Goal: Task Accomplishment & Management: Manage account settings

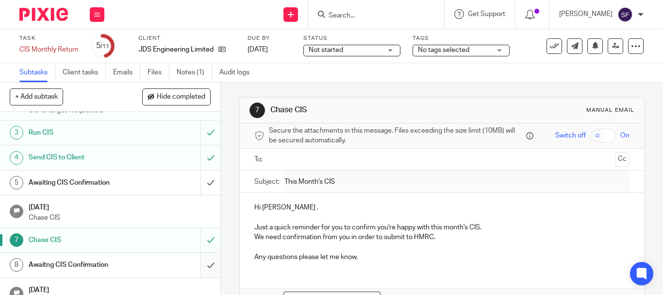
scroll to position [97, 0]
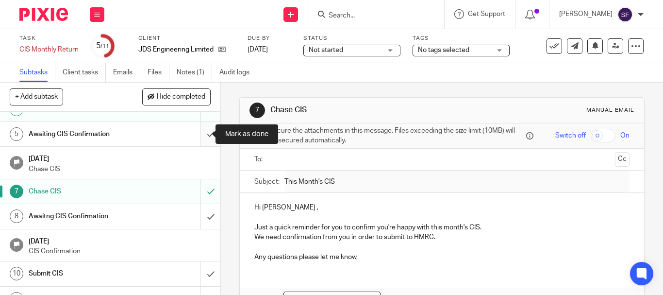
click at [202, 133] on input "submit" at bounding box center [110, 134] width 220 height 24
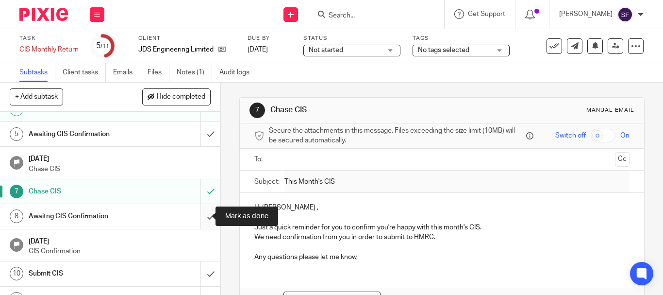
click at [203, 217] on input "submit" at bounding box center [110, 216] width 220 height 24
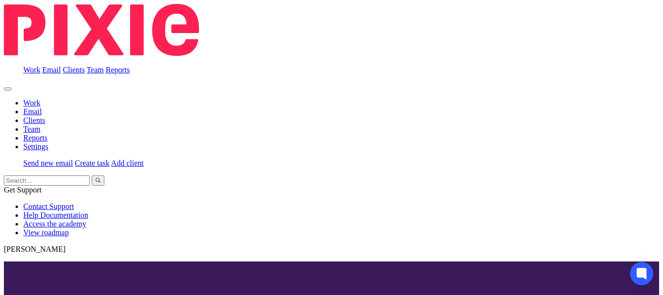
scroll to position [114, 0]
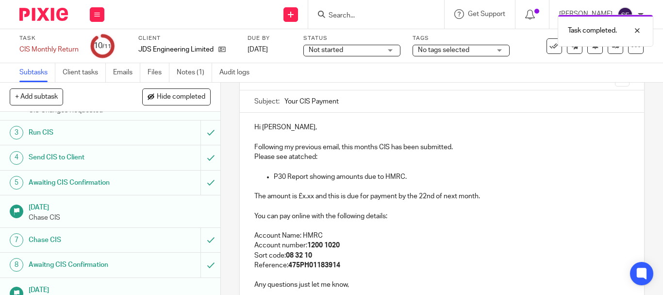
scroll to position [97, 0]
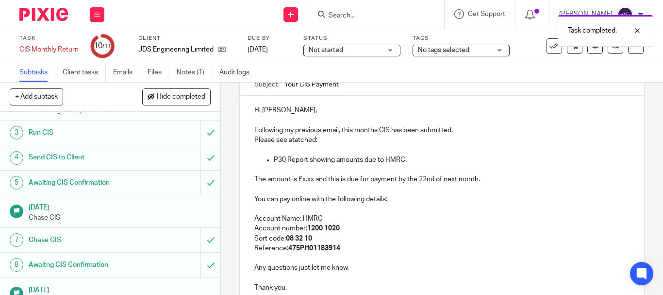
click at [303, 140] on p "Please see atatched:" at bounding box center [441, 140] width 375 height 10
click at [297, 140] on p "Please see atatched:" at bounding box center [441, 140] width 375 height 10
click at [336, 139] on p "Please see attached:" at bounding box center [441, 140] width 375 height 10
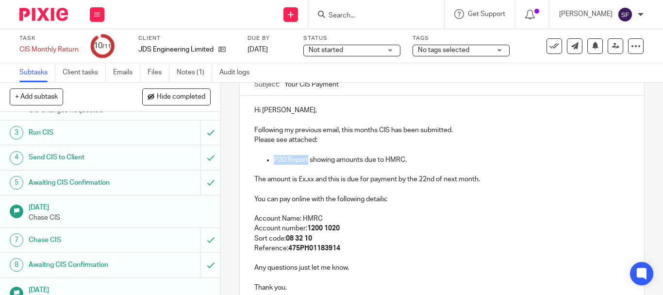
drag, startPoint x: 271, startPoint y: 158, endPoint x: 305, endPoint y: 159, distance: 34.0
click at [305, 159] on p "P30 Report showing amounts due to HMRC." at bounding box center [452, 160] width 356 height 10
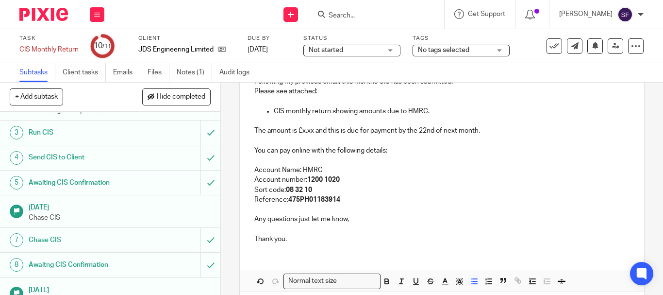
scroll to position [189, 0]
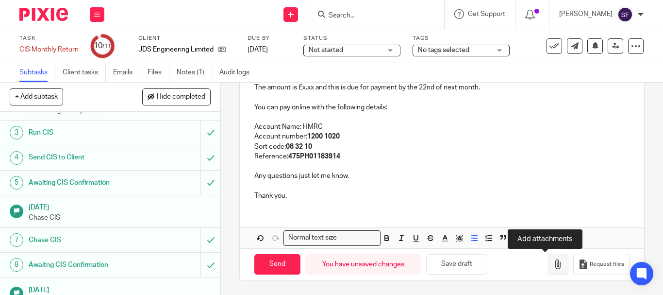
click at [553, 262] on icon "button" at bounding box center [558, 264] width 10 height 10
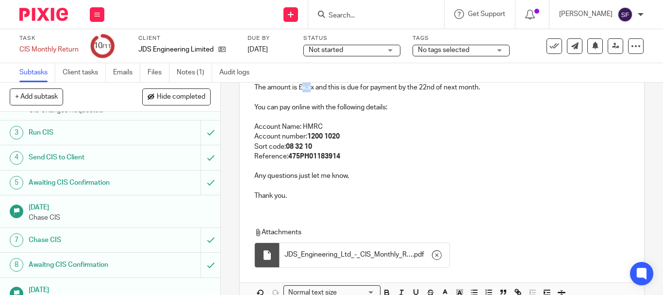
scroll to position [185, 0]
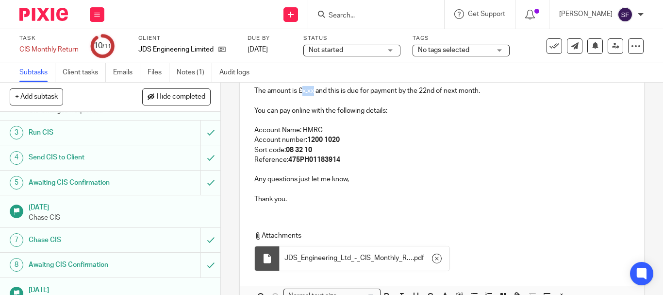
drag, startPoint x: 300, startPoint y: 89, endPoint x: 311, endPoint y: 94, distance: 11.5
click at [311, 94] on p "The amount is £x.xx and this is due for payment by the 22nd of next month." at bounding box center [441, 91] width 375 height 10
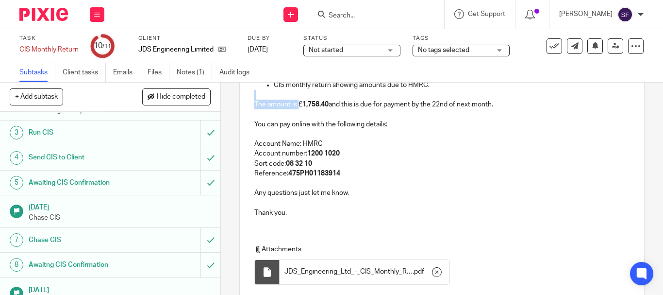
click at [299, 90] on div "Hi Jay, Following my previous email, this months CIS has been submitted. Please…" at bounding box center [442, 123] width 404 height 204
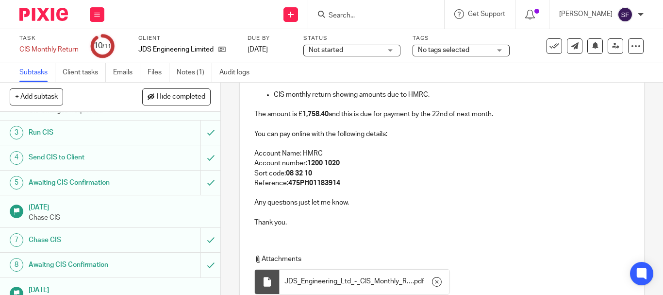
click at [318, 127] on p at bounding box center [441, 124] width 375 height 10
drag, startPoint x: 296, startPoint y: 115, endPoint x: 301, endPoint y: 118, distance: 6.1
click at [301, 118] on p "The amount is £ 1,758.40 and this is due for payment by the 22nd of next month." at bounding box center [441, 114] width 375 height 10
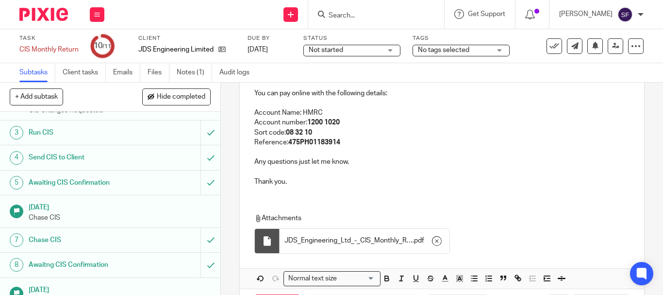
scroll to position [244, 0]
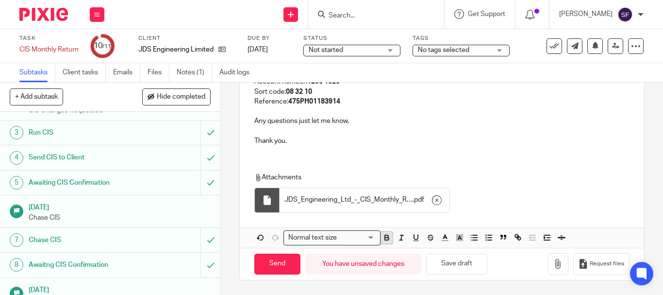
click at [384, 242] on icon "button" at bounding box center [386, 237] width 9 height 9
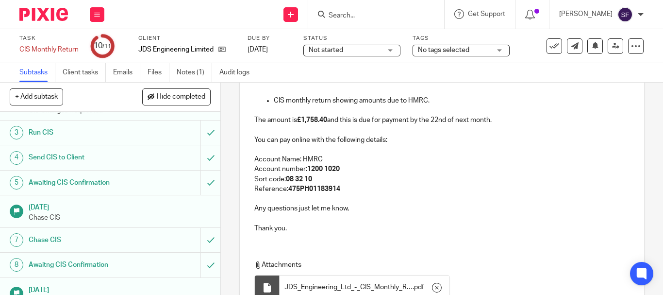
scroll to position [139, 0]
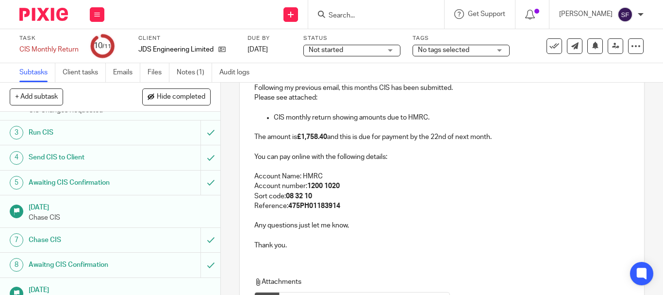
click at [413, 174] on p "Account Name: HMRC" at bounding box center [441, 176] width 375 height 10
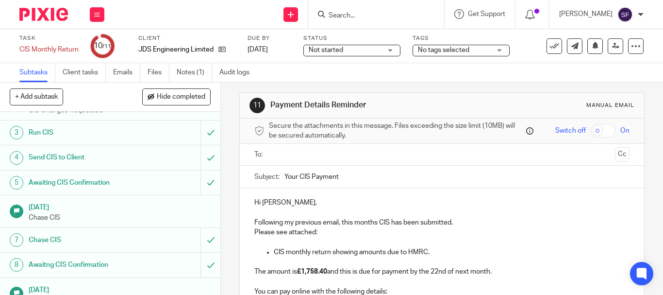
scroll to position [1, 0]
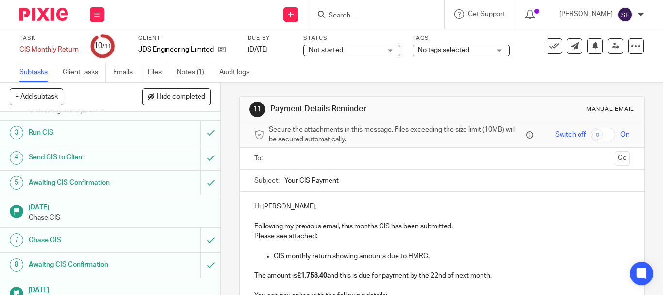
click at [296, 151] on ul at bounding box center [442, 158] width 345 height 16
click at [302, 159] on input "text" at bounding box center [441, 158] width 338 height 11
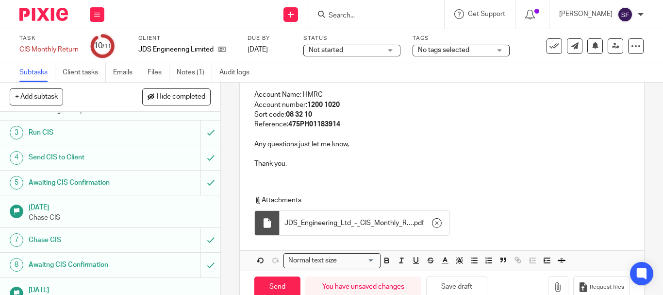
scroll to position [246, 0]
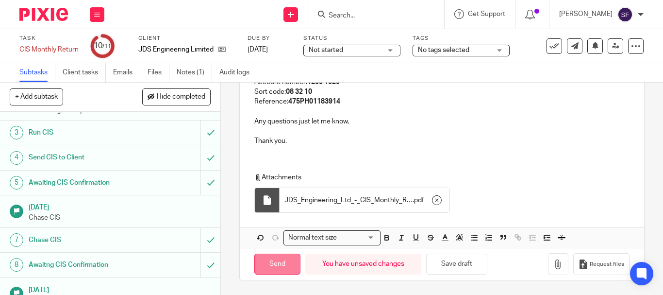
click at [286, 263] on input "Send" at bounding box center [277, 263] width 46 height 21
type input "Sent"
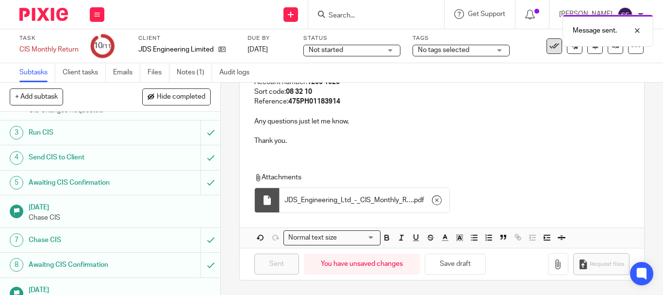
click at [549, 47] on icon at bounding box center [554, 46] width 10 height 10
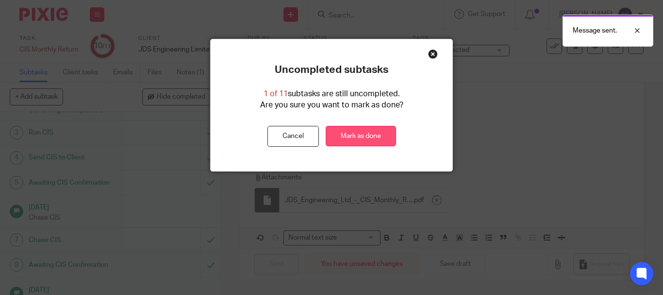
click at [362, 137] on link "Mark as done" at bounding box center [361, 136] width 70 height 21
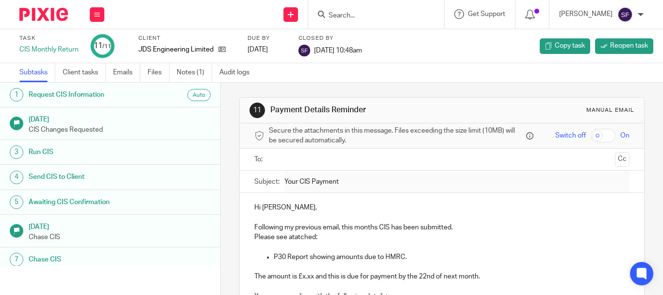
click at [388, 15] on input "Search" at bounding box center [371, 16] width 87 height 9
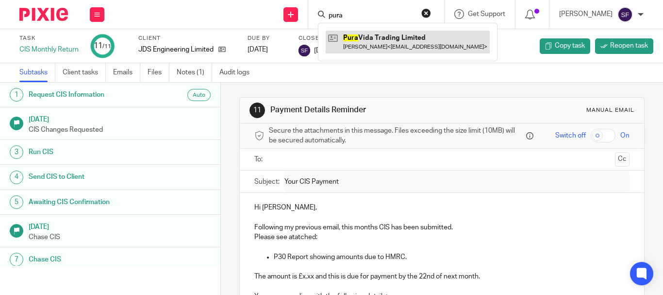
type input "pura"
click at [391, 47] on link at bounding box center [408, 42] width 164 height 22
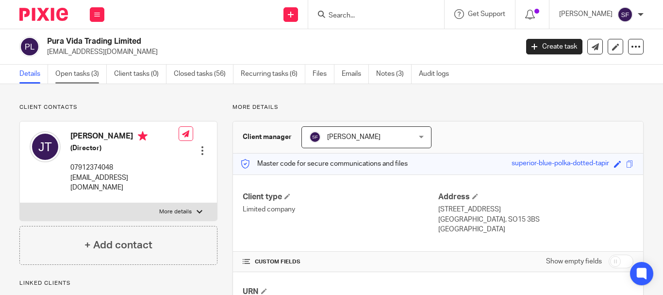
click at [87, 69] on link "Open tasks (3)" at bounding box center [80, 74] width 51 height 19
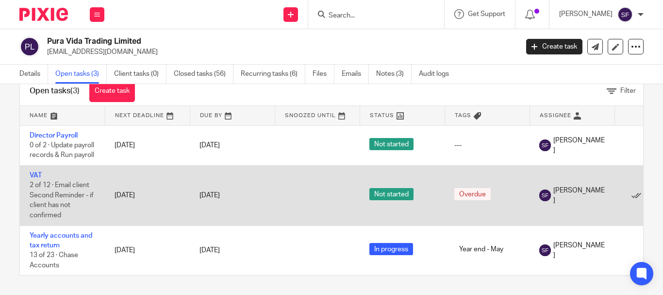
scroll to position [45, 0]
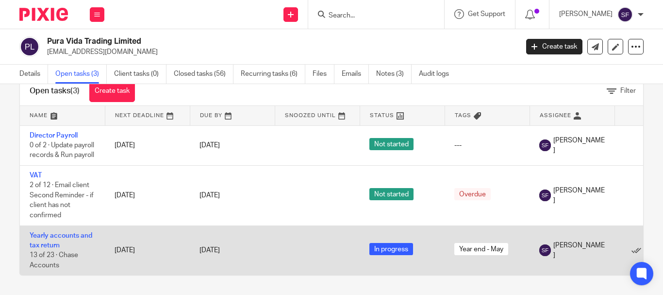
click at [41, 232] on td "Yearly accounts and tax return 13 of 23 · Chase Accounts" at bounding box center [62, 250] width 85 height 50
click at [44, 238] on link "Yearly accounts and tax return" at bounding box center [61, 240] width 63 height 17
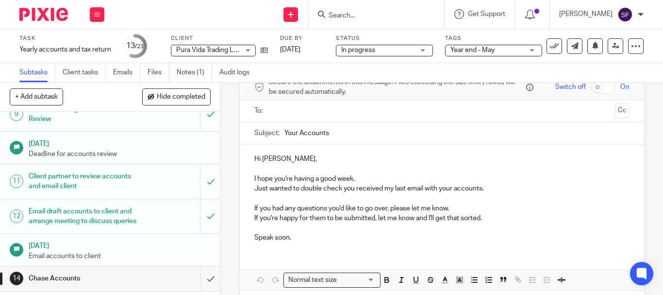
scroll to position [340, 0]
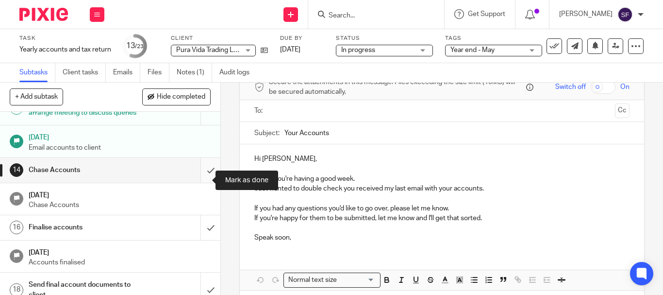
click at [200, 182] on input "submit" at bounding box center [110, 170] width 220 height 24
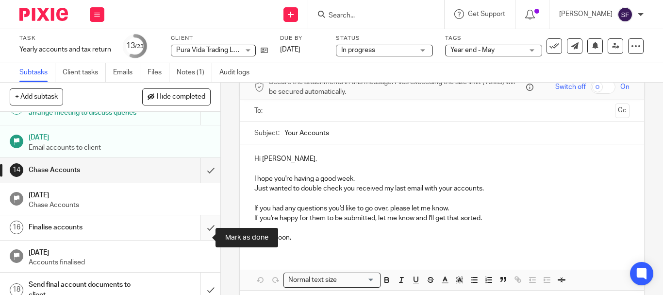
click at [194, 235] on input "submit" at bounding box center [110, 227] width 220 height 24
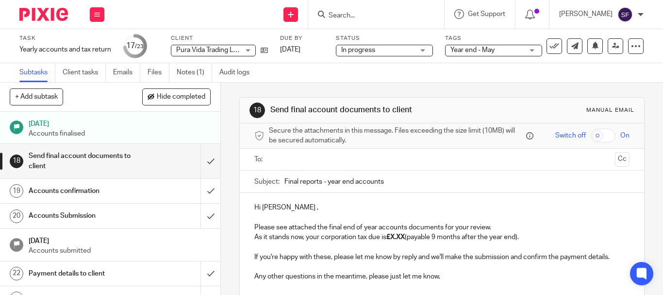
scroll to position [485, 0]
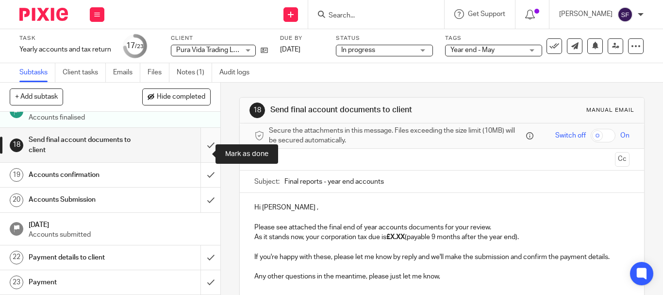
click at [206, 152] on input "submit" at bounding box center [110, 145] width 220 height 34
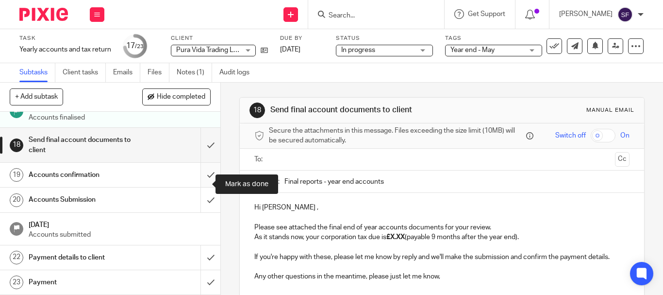
click at [204, 176] on input "submit" at bounding box center [110, 175] width 220 height 24
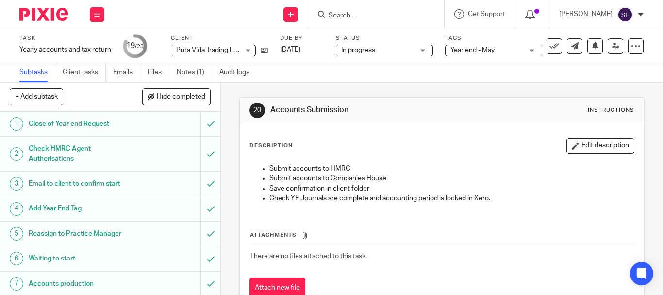
click at [388, 15] on input "Search" at bounding box center [371, 16] width 87 height 9
type input "wnc"
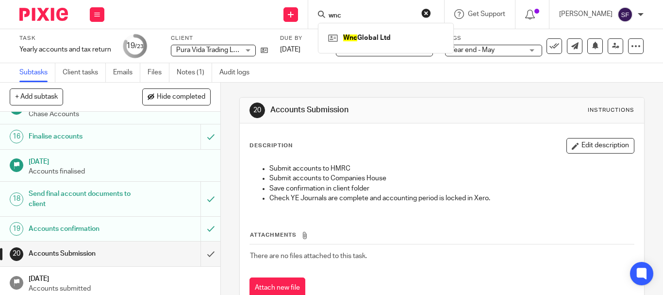
scroll to position [495, 0]
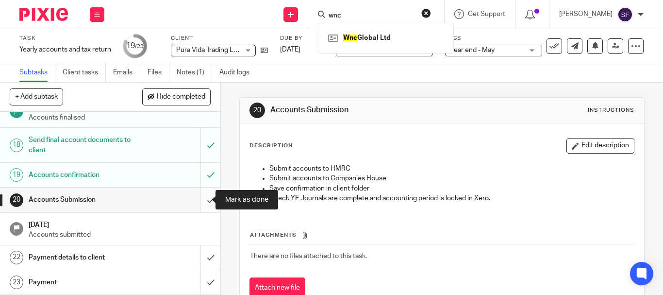
click at [205, 197] on input "submit" at bounding box center [110, 199] width 220 height 24
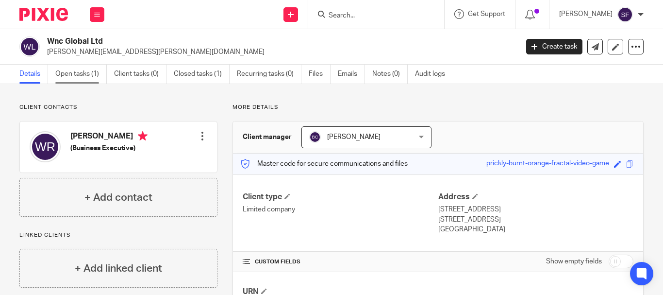
click at [80, 80] on link "Open tasks (1)" at bounding box center [80, 74] width 51 height 19
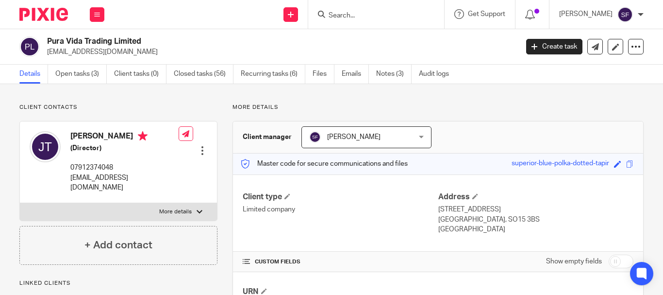
scroll to position [194, 0]
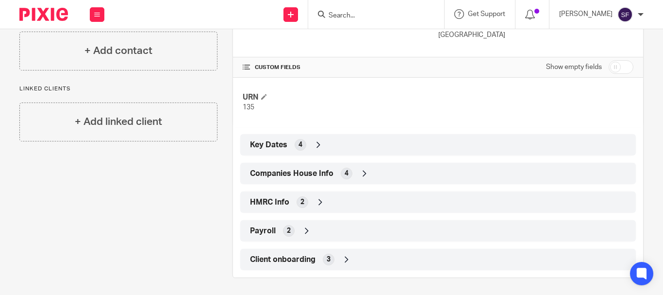
click at [316, 174] on span "Companies House Info" at bounding box center [291, 173] width 83 height 10
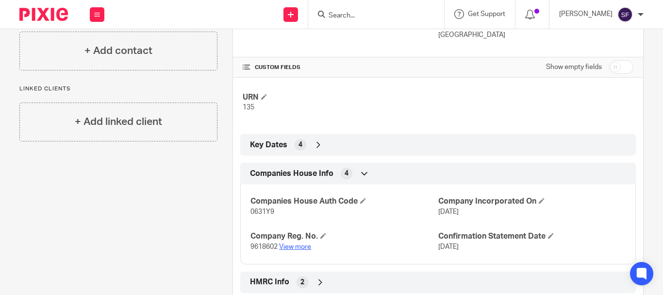
click at [294, 249] on link "View more" at bounding box center [295, 246] width 32 height 7
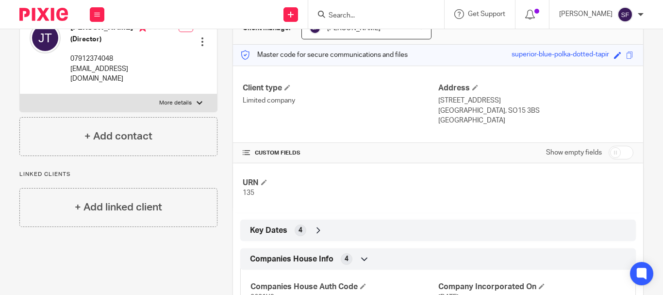
scroll to position [0, 0]
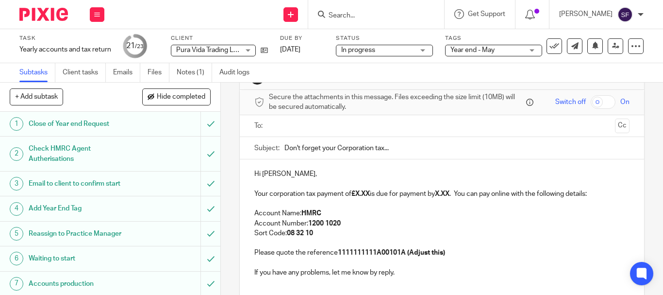
scroll to position [97, 0]
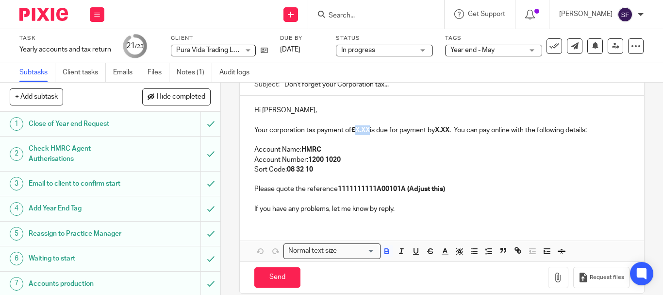
drag, startPoint x: 355, startPoint y: 129, endPoint x: 370, endPoint y: 131, distance: 15.2
click at [370, 131] on strong "£X.XX" at bounding box center [360, 130] width 18 height 7
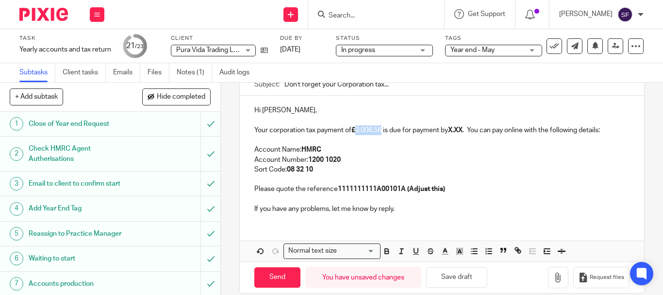
drag, startPoint x: 354, startPoint y: 130, endPoint x: 381, endPoint y: 133, distance: 26.9
click at [381, 133] on p "Your corporation tax payment of £ 3,006.56 is due for payment by X.XX . You can…" at bounding box center [441, 130] width 375 height 10
click at [385, 251] on icon "button" at bounding box center [387, 252] width 4 height 2
click at [416, 143] on p at bounding box center [441, 140] width 375 height 10
drag, startPoint x: 453, startPoint y: 133, endPoint x: 458, endPoint y: 134, distance: 5.1
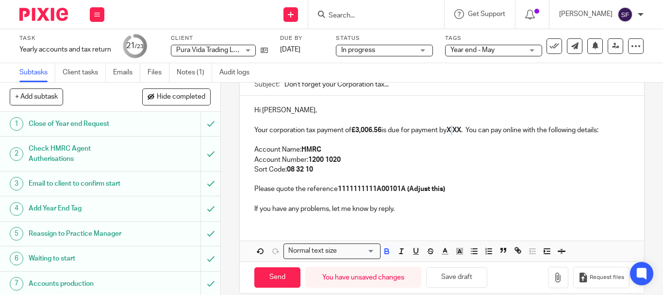
click at [458, 134] on p "Your corporation tax payment of £3,006.56 is due for payment by X.XX . You can …" at bounding box center [441, 130] width 375 height 10
drag, startPoint x: 464, startPoint y: 132, endPoint x: 452, endPoint y: 129, distance: 12.9
click at [452, 129] on strong "X.XX" at bounding box center [454, 130] width 15 height 7
drag, startPoint x: 371, startPoint y: 199, endPoint x: 481, endPoint y: 198, distance: 110.2
click at [481, 194] on p "Please quote the reference 1111111111A00101A (Adjust this)" at bounding box center [441, 189] width 375 height 10
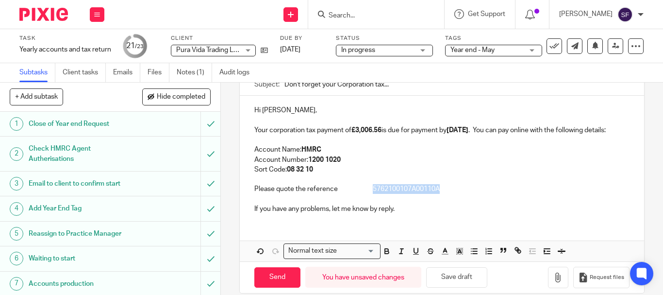
drag, startPoint x: 440, startPoint y: 199, endPoint x: 372, endPoint y: 201, distance: 68.5
click at [372, 194] on p "Please quote the reference 5762100107A00110A" at bounding box center [441, 189] width 375 height 10
click at [386, 257] on button "button" at bounding box center [387, 251] width 12 height 12
click at [446, 154] on p "Account Name: HMRC" at bounding box center [441, 150] width 375 height 10
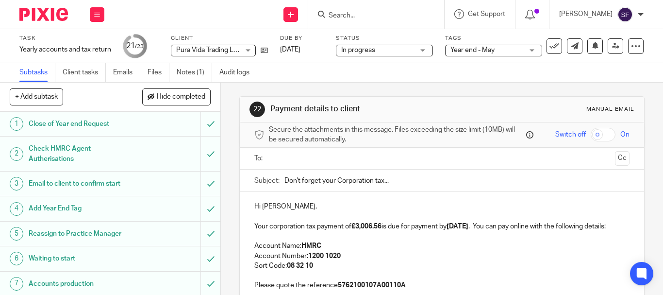
scroll to position [0, 0]
click at [320, 158] on input "text" at bounding box center [441, 159] width 338 height 11
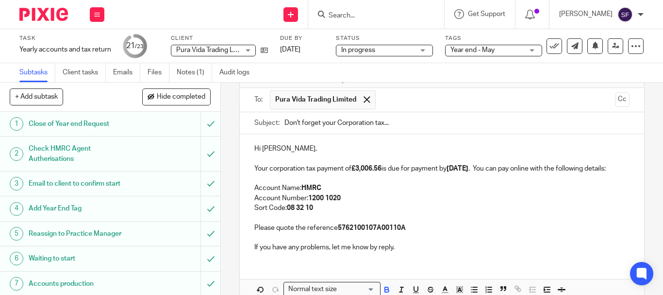
scroll to position [122, 0]
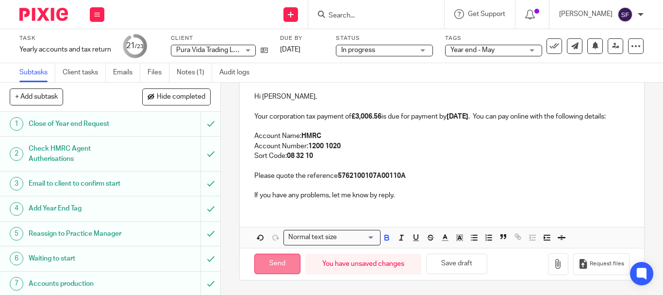
click at [270, 263] on input "Send" at bounding box center [277, 263] width 46 height 21
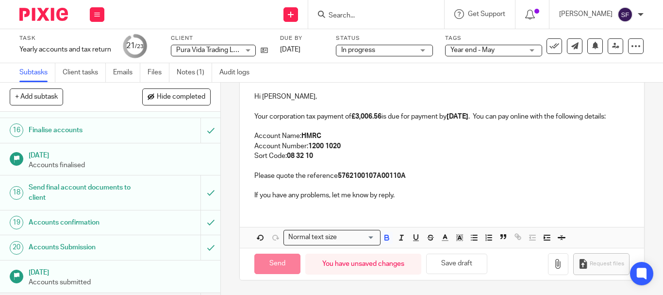
type input "Sent"
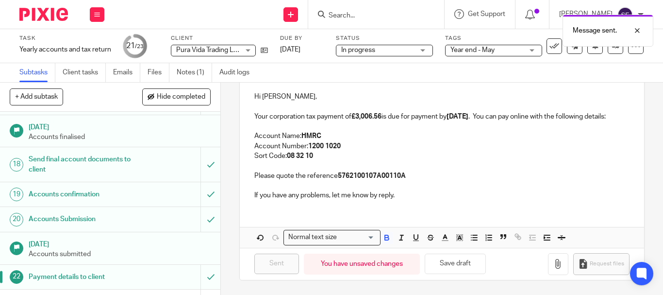
scroll to position [495, 0]
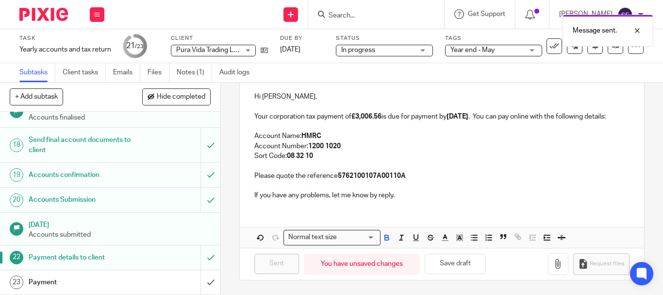
drag, startPoint x: 539, startPoint y: 64, endPoint x: 548, endPoint y: 72, distance: 12.1
drag, startPoint x: 548, startPoint y: 72, endPoint x: 198, endPoint y: 281, distance: 407.9
click at [198, 281] on input "submit" at bounding box center [110, 282] width 220 height 24
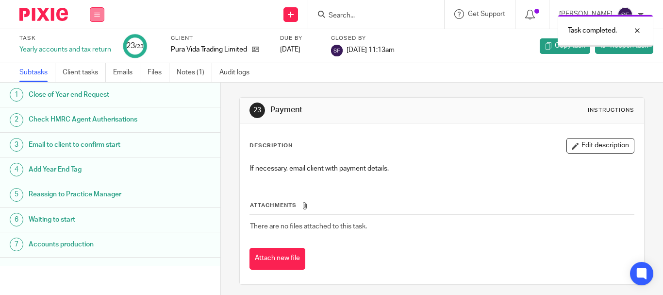
click at [99, 12] on icon at bounding box center [97, 15] width 6 height 6
click at [97, 86] on link "Team" at bounding box center [92, 87] width 16 height 7
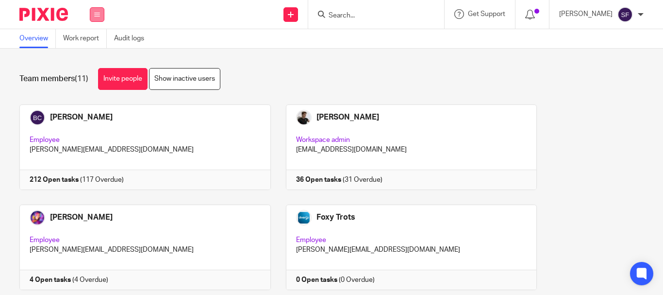
click at [100, 18] on button at bounding box center [97, 14] width 15 height 15
click at [100, 75] on link "Clients" at bounding box center [94, 73] width 21 height 7
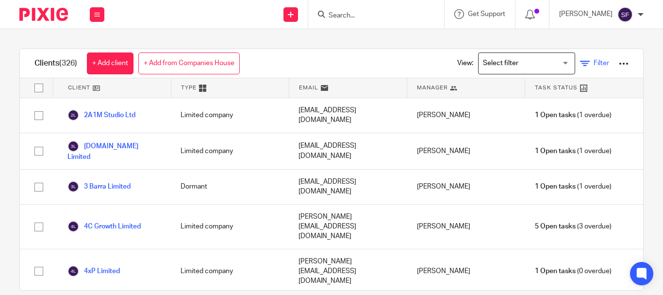
click at [594, 63] on span "Filter" at bounding box center [602, 63] width 16 height 7
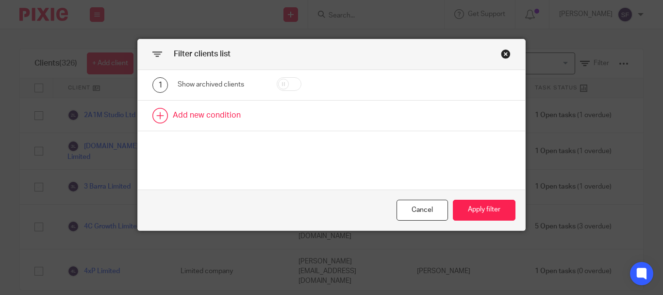
click at [206, 116] on link at bounding box center [331, 115] width 387 height 30
click at [216, 105] on div "2 Field Name Email Client type Manager Open tasks Overdue tasks 3 Month Check i…" at bounding box center [331, 118] width 387 height 37
click at [216, 117] on div "Field" at bounding box center [215, 118] width 61 height 20
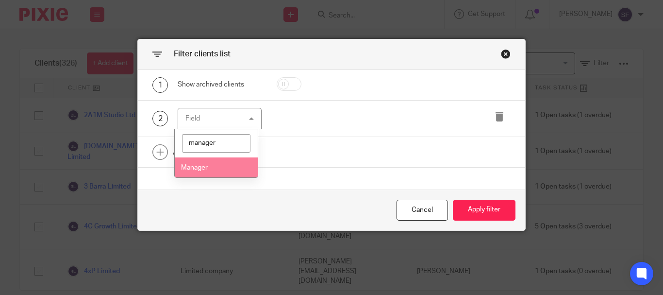
type input "manager"
click at [210, 163] on li "Manager" at bounding box center [216, 167] width 83 height 20
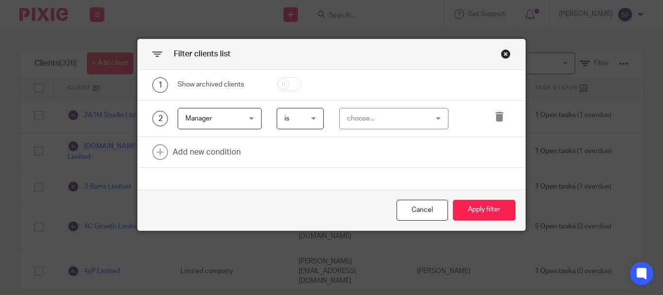
click at [374, 119] on div "choose..." at bounding box center [387, 118] width 81 height 20
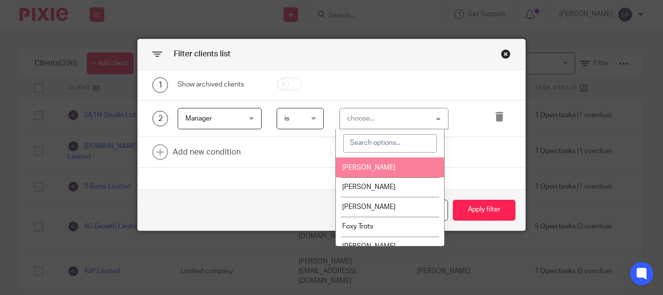
click at [375, 164] on li "Becky Cole" at bounding box center [390, 167] width 108 height 20
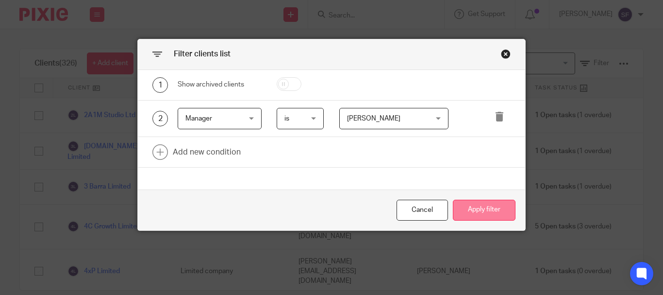
click at [475, 207] on button "Apply filter" at bounding box center [484, 209] width 63 height 21
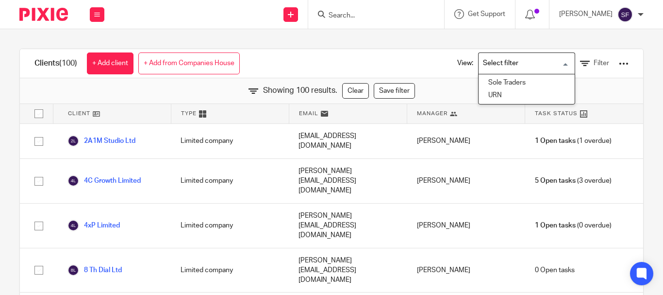
click at [546, 62] on input "Search for option" at bounding box center [525, 63] width 90 height 17
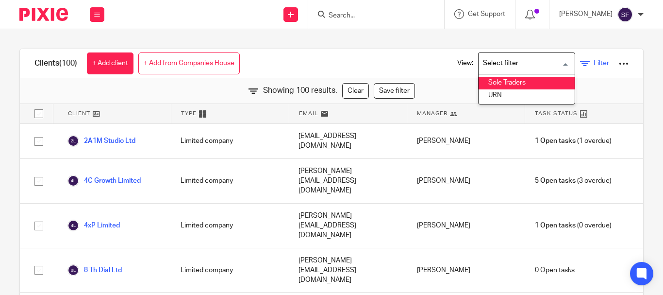
click at [594, 60] on span "Filter" at bounding box center [602, 63] width 16 height 7
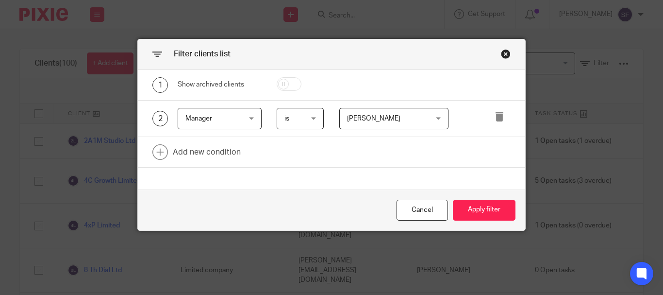
click at [385, 114] on span "Becky Cole" at bounding box center [387, 118] width 81 height 20
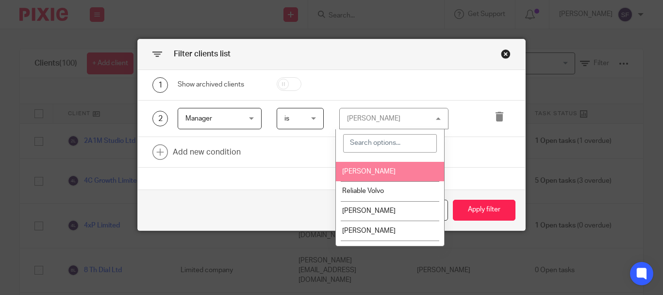
scroll to position [97, 0]
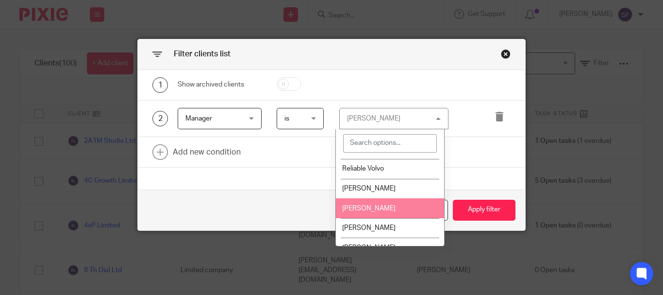
click at [378, 207] on li "[PERSON_NAME]" at bounding box center [390, 208] width 108 height 20
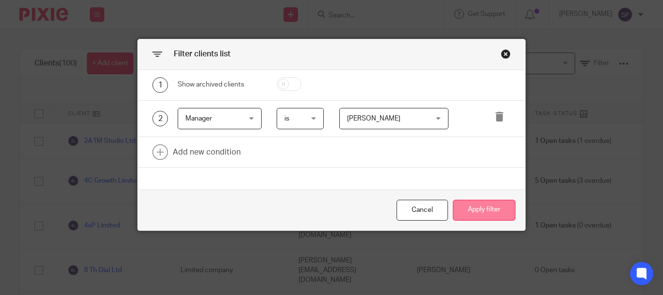
click at [482, 211] on button "Apply filter" at bounding box center [484, 209] width 63 height 21
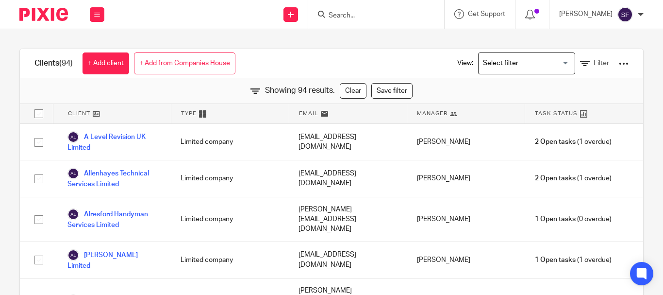
click at [359, 16] on input "Search" at bounding box center [371, 16] width 87 height 9
type input "wnc"
click at [381, 39] on link at bounding box center [386, 38] width 120 height 15
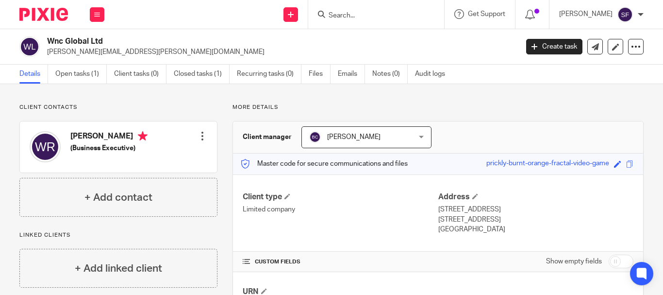
click at [411, 131] on div "[PERSON_NAME] [PERSON_NAME]" at bounding box center [366, 137] width 130 height 22
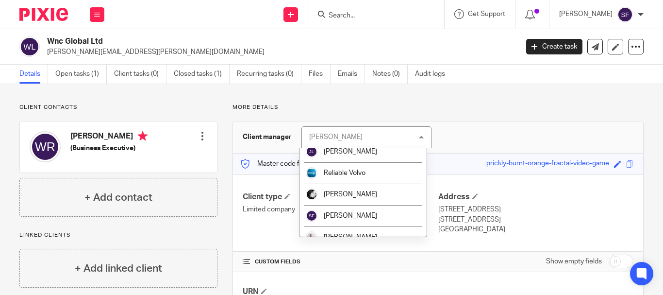
scroll to position [97, 0]
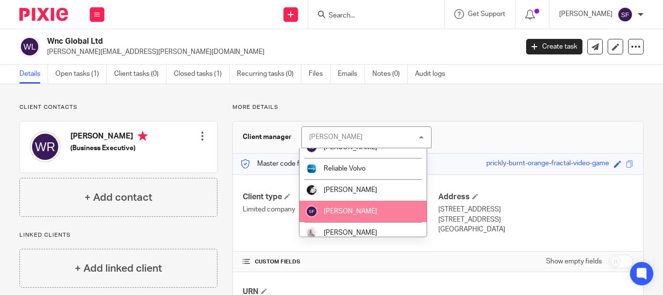
click at [356, 213] on li "[PERSON_NAME]" at bounding box center [363, 210] width 128 height 21
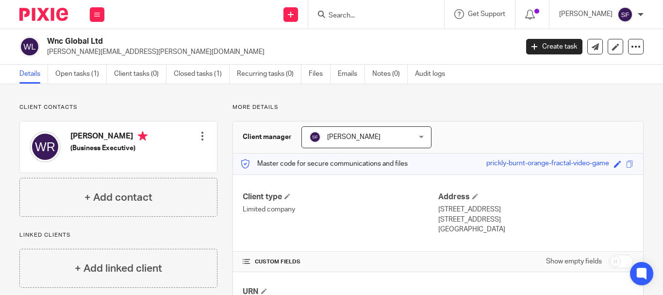
click at [379, 97] on div "Client contacts [PERSON_NAME] (Business Executive) Edit contact Create client f…" at bounding box center [331, 244] width 663 height 321
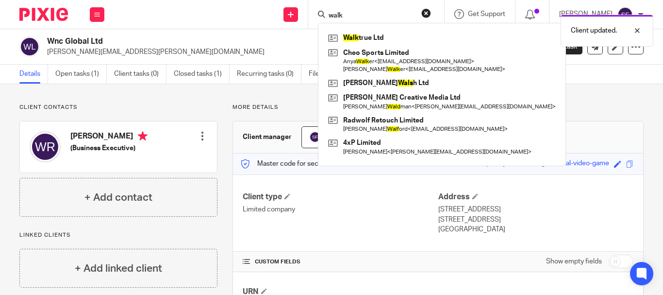
type input "walk"
click at [378, 44] on div "Client updated." at bounding box center [493, 28] width 322 height 37
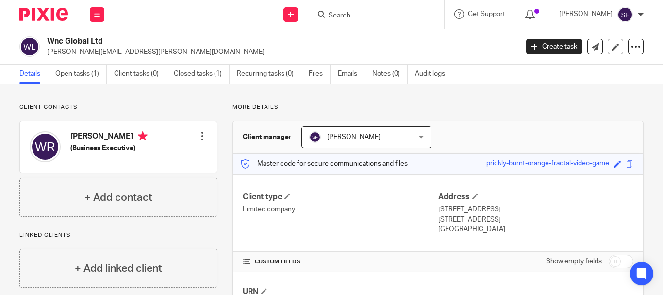
click at [357, 14] on input "Search" at bounding box center [371, 16] width 87 height 9
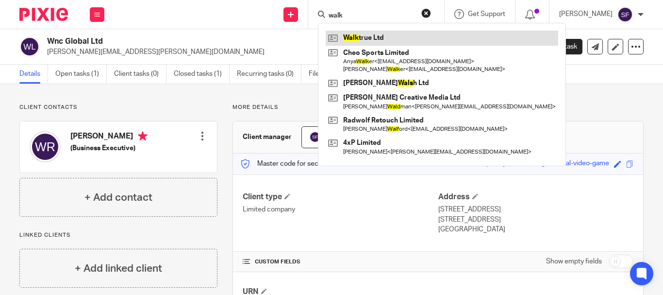
type input "walk"
click at [382, 35] on link at bounding box center [442, 38] width 232 height 15
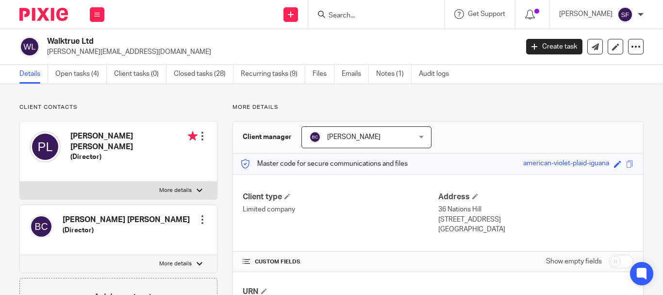
click at [384, 135] on span "[PERSON_NAME]" at bounding box center [358, 137] width 98 height 20
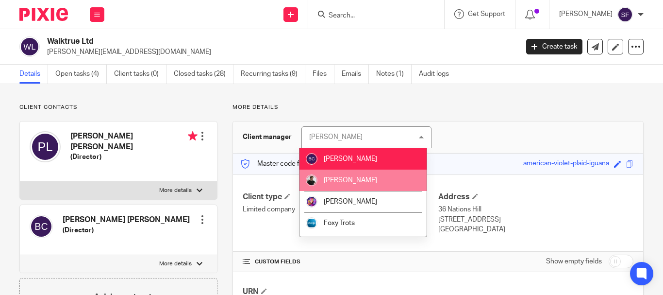
scroll to position [97, 0]
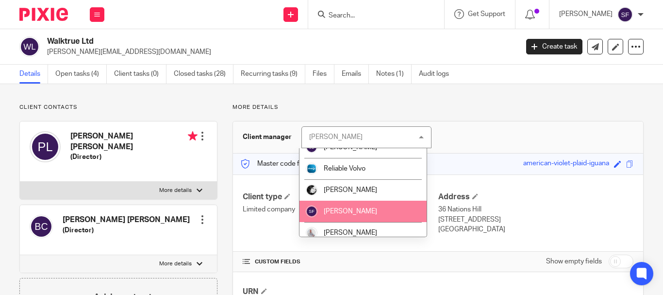
click at [360, 210] on li "[PERSON_NAME]" at bounding box center [363, 210] width 128 height 21
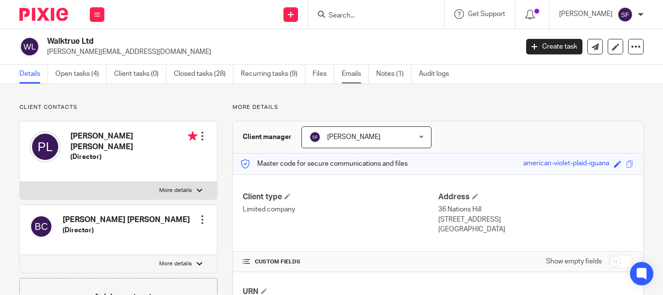
drag, startPoint x: 396, startPoint y: 105, endPoint x: 351, endPoint y: 82, distance: 50.6
click at [396, 105] on p "More details" at bounding box center [437, 107] width 411 height 8
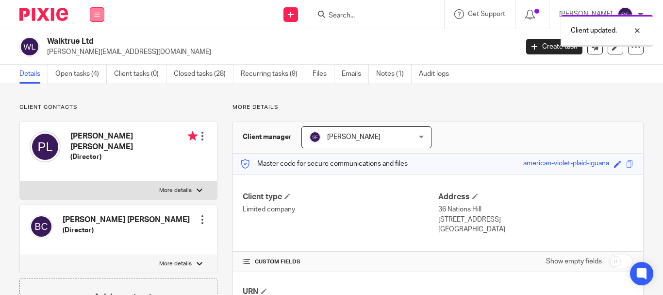
click at [98, 11] on button at bounding box center [97, 14] width 15 height 15
click at [99, 85] on link "Team" at bounding box center [92, 87] width 16 height 7
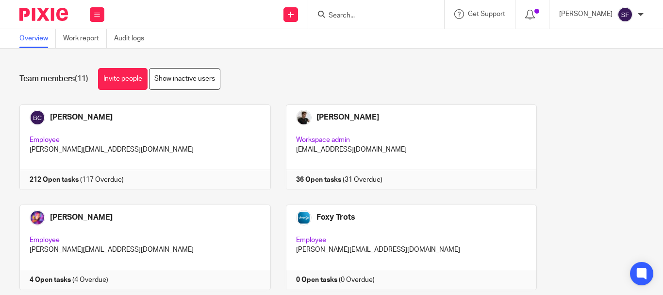
click at [454, 49] on div "Team members (11) Invite people Show inactive users Invite team members Add inv…" at bounding box center [331, 172] width 663 height 246
click at [54, 80] on h1 "Team members (11)" at bounding box center [53, 79] width 69 height 10
click at [99, 14] on icon at bounding box center [97, 15] width 6 height 6
click at [99, 72] on link "Clients" at bounding box center [94, 73] width 21 height 7
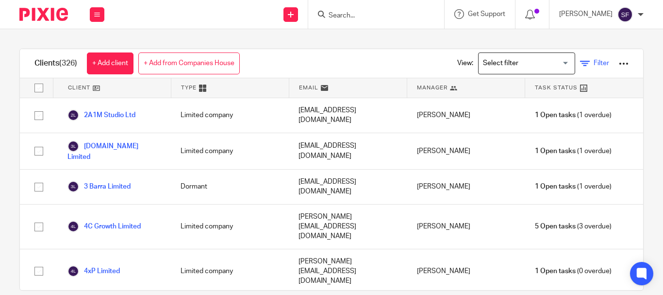
click at [580, 59] on link "Filter" at bounding box center [594, 63] width 29 height 10
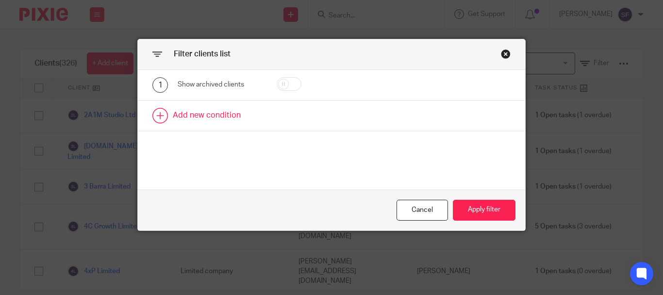
click at [200, 118] on link at bounding box center [331, 115] width 387 height 30
click at [247, 117] on div "Field" at bounding box center [220, 119] width 84 height 22
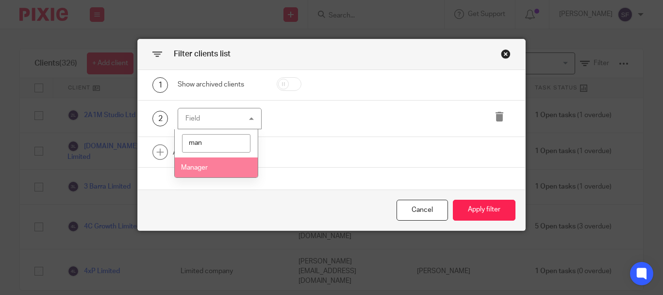
type input "man"
click at [207, 163] on li "Manager" at bounding box center [216, 167] width 83 height 20
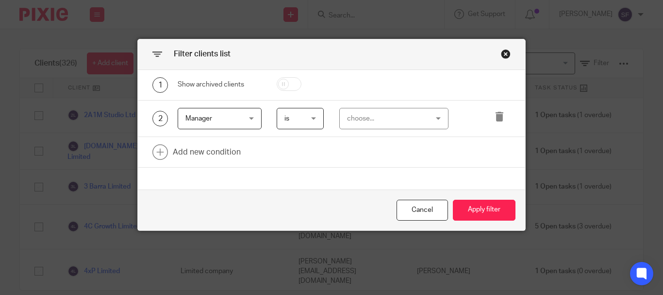
click at [378, 114] on div "choose..." at bounding box center [387, 118] width 81 height 20
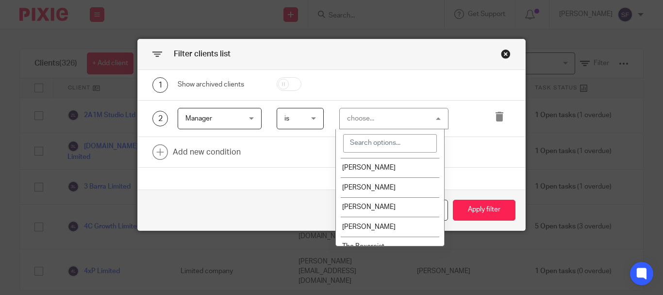
scroll to position [128, 0]
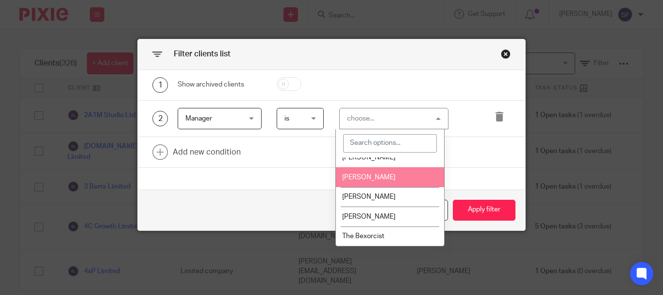
click at [381, 180] on li "[PERSON_NAME]" at bounding box center [390, 177] width 108 height 20
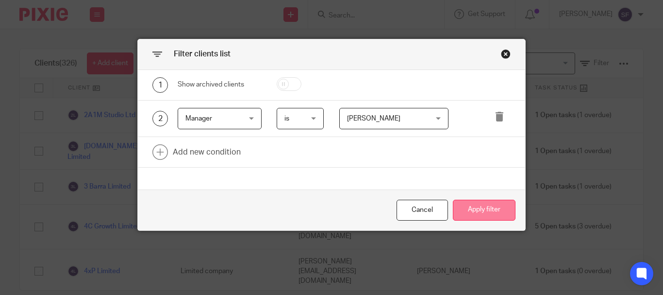
click at [481, 207] on button "Apply filter" at bounding box center [484, 209] width 63 height 21
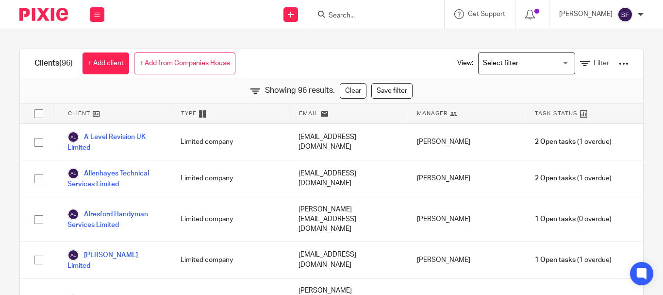
click at [377, 17] on input "Search" at bounding box center [371, 16] width 87 height 9
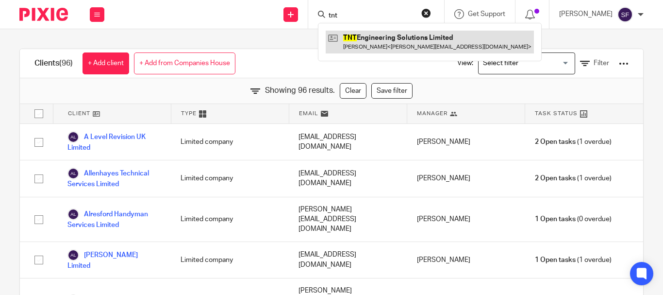
type input "tnt"
click at [393, 42] on link at bounding box center [430, 42] width 208 height 22
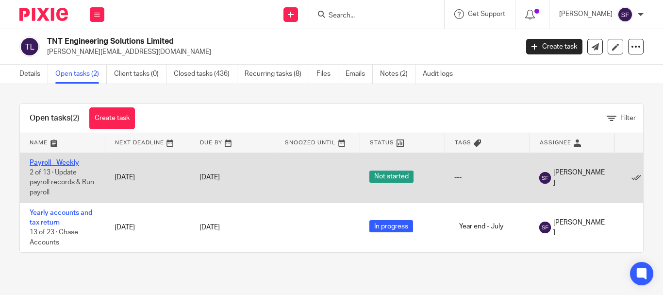
click at [55, 165] on link "Payroll - Weekly" at bounding box center [55, 162] width 50 height 7
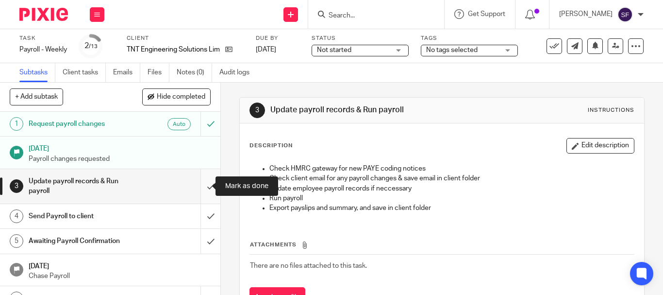
click at [198, 186] on input "submit" at bounding box center [110, 186] width 220 height 34
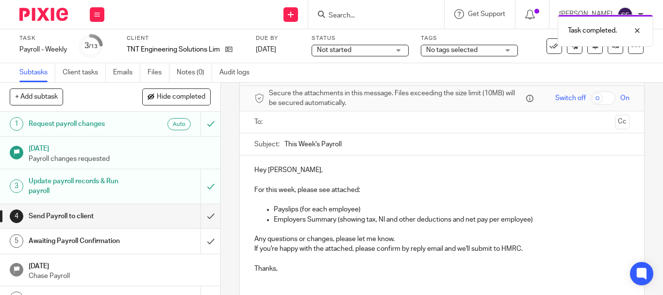
scroll to position [49, 0]
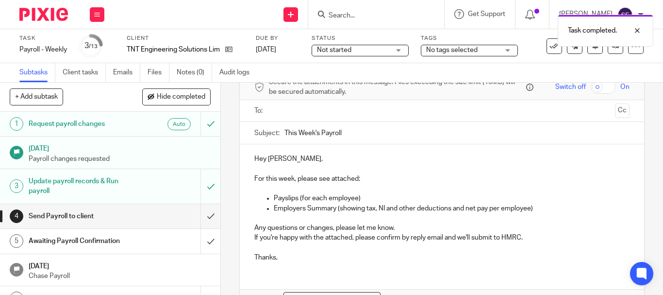
click at [540, 233] on p "If you're happy with the attached, please confirm by reply email and we'll subm…" at bounding box center [441, 237] width 375 height 10
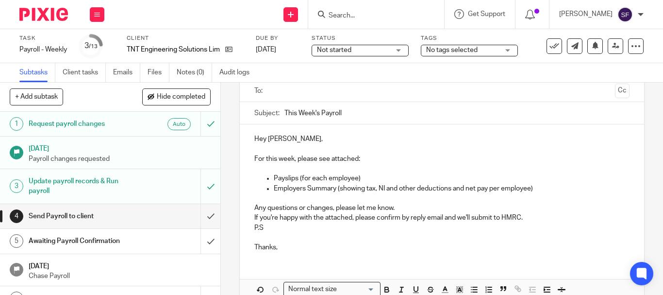
scroll to position [104, 0]
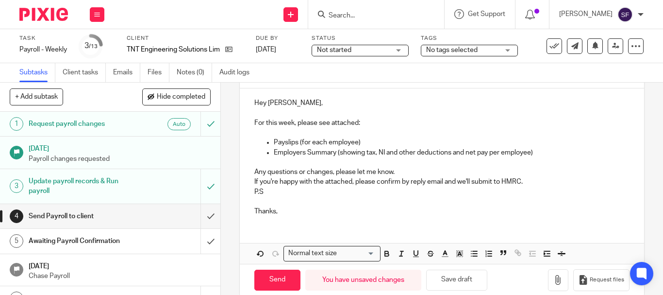
click at [533, 191] on p "If you're happy with the attached, please confirm by reply email and we'll subm…" at bounding box center [441, 187] width 375 height 20
click at [537, 184] on p "If you're happy with the attached, please confirm by reply email and we'll subm…" at bounding box center [441, 187] width 375 height 20
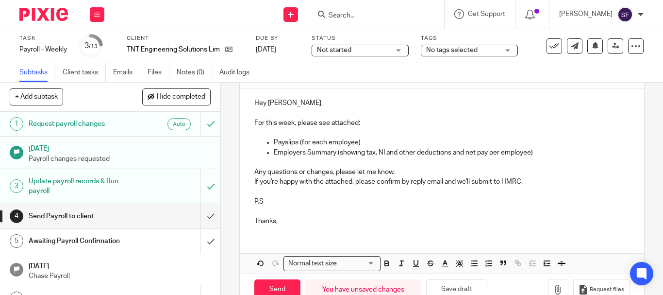
click at [276, 203] on p "P.S" at bounding box center [441, 197] width 375 height 20
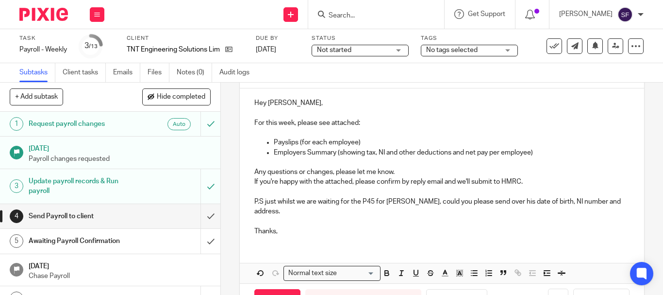
scroll to position [130, 0]
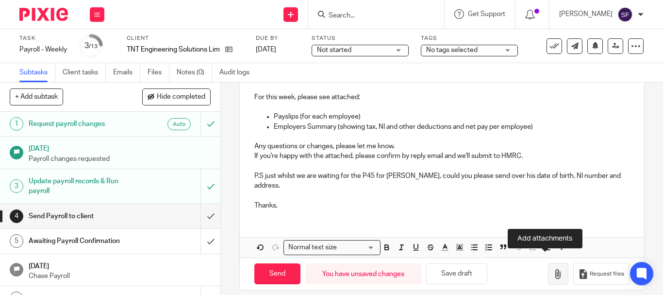
click at [553, 269] on icon "button" at bounding box center [558, 274] width 10 height 10
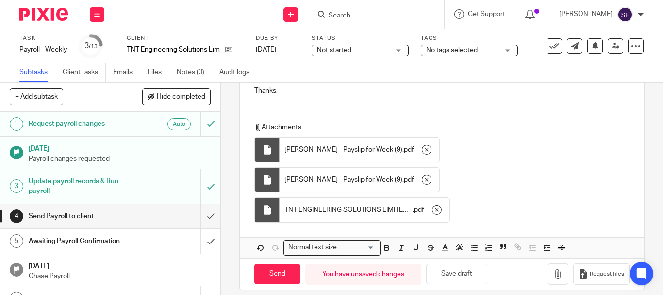
scroll to position [245, 0]
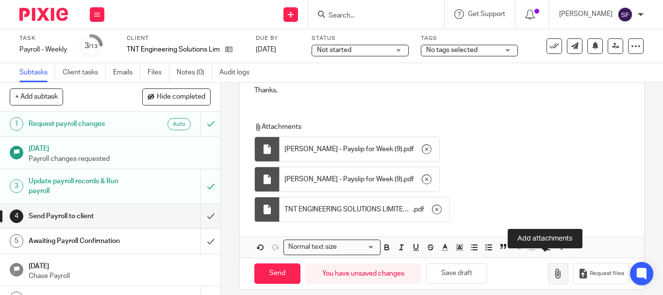
click at [553, 268] on icon "button" at bounding box center [558, 273] width 10 height 10
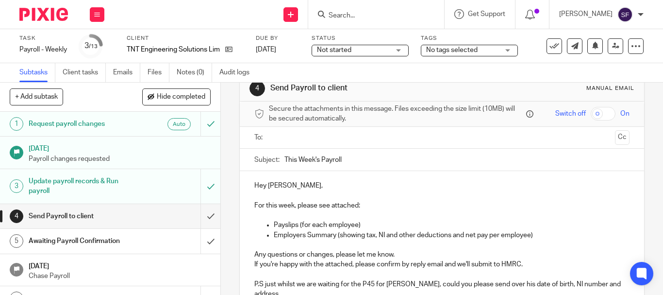
scroll to position [0, 0]
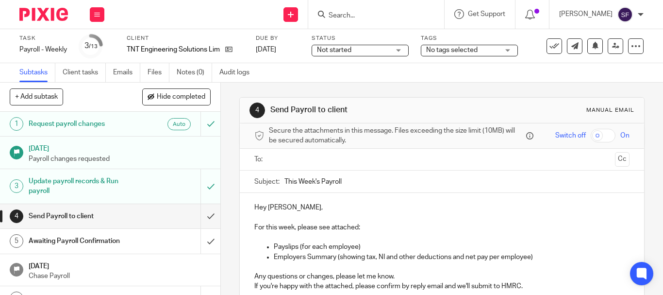
click at [304, 156] on input "text" at bounding box center [441, 159] width 338 height 11
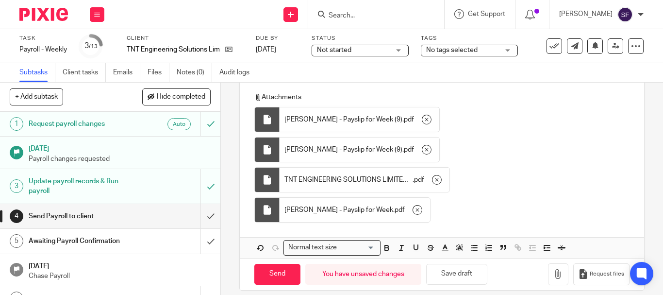
scroll to position [277, 0]
click at [280, 266] on input "Send" at bounding box center [277, 273] width 46 height 21
type input "Sent"
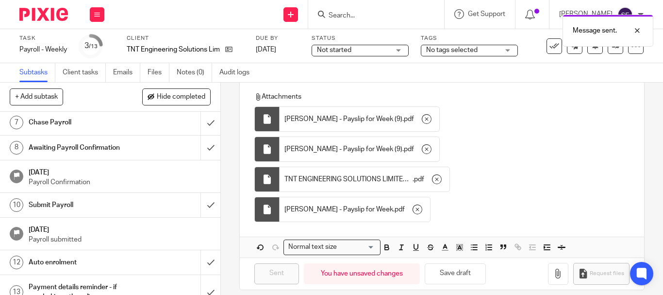
scroll to position [191, 0]
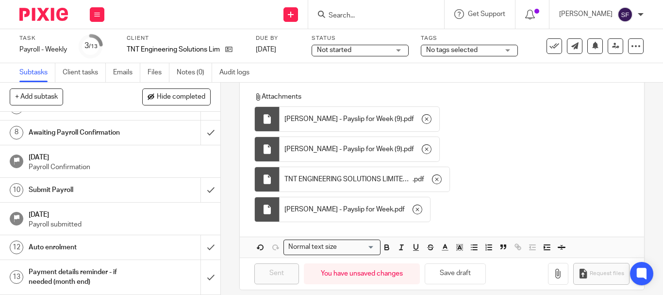
click at [398, 16] on input "Search" at bounding box center [371, 16] width 87 height 9
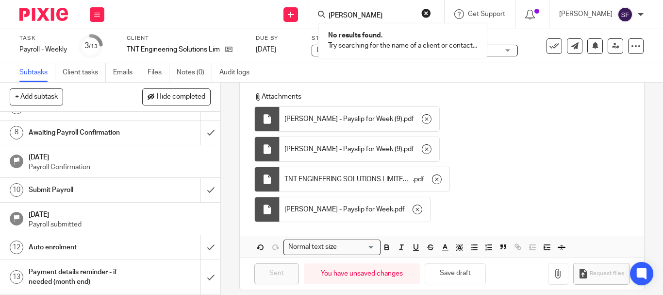
drag, startPoint x: 401, startPoint y: 16, endPoint x: 336, endPoint y: 12, distance: 65.2
click at [337, 13] on div "[PERSON_NAME] No results found. Try searching for the name of a client or conta…" at bounding box center [376, 14] width 136 height 29
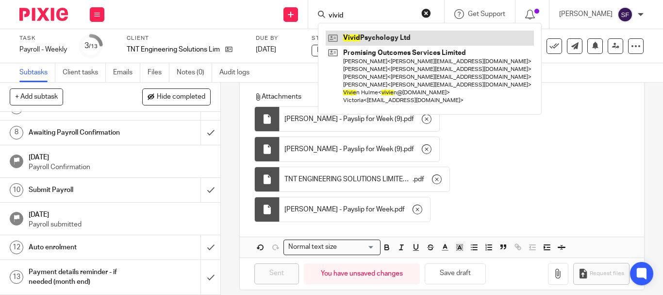
type input "vivid"
click at [400, 37] on link at bounding box center [430, 38] width 208 height 15
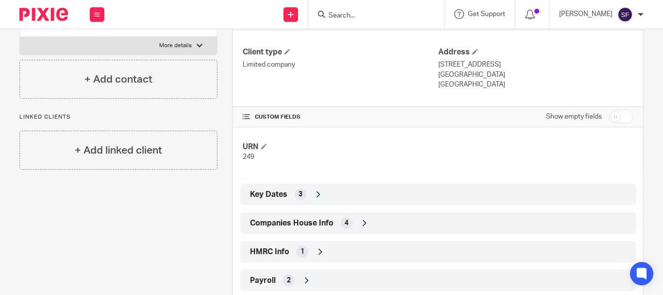
scroll to position [146, 0]
click at [313, 219] on span "Companies House Info" at bounding box center [291, 222] width 83 height 10
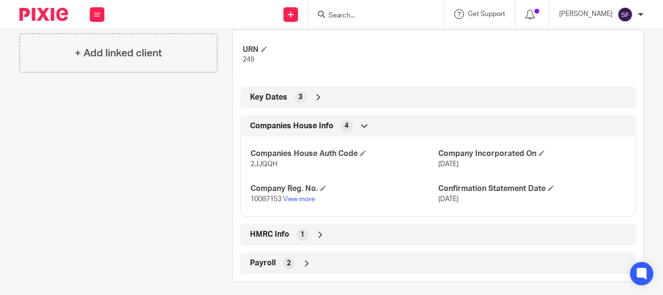
scroll to position [243, 0]
click at [310, 199] on link "View more" at bounding box center [299, 198] width 32 height 7
click at [370, 18] on input "Search" at bounding box center [371, 16] width 87 height 9
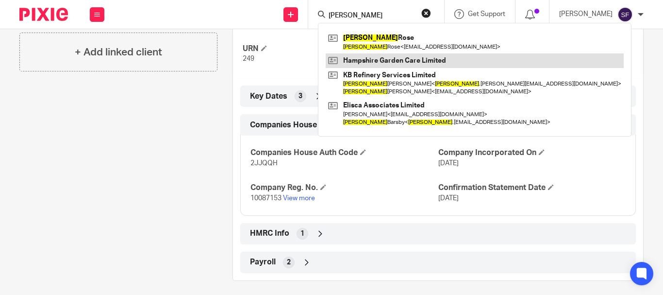
type input "kevin"
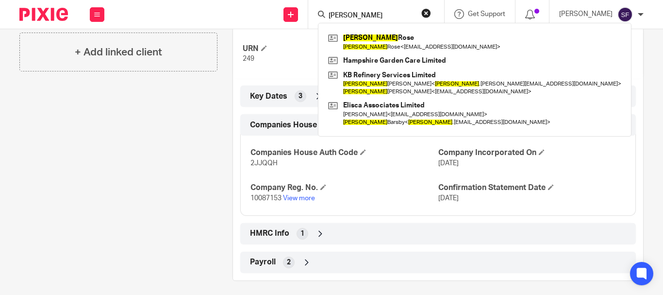
drag, startPoint x: 357, startPoint y: 15, endPoint x: 323, endPoint y: 12, distance: 34.6
click at [323, 13] on div "Send new email Create task Add client kevin Kevin Rose Kevin Rose < worthyclean…" at bounding box center [388, 14] width 549 height 29
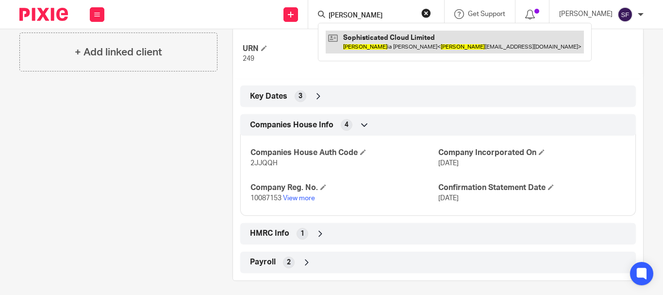
type input "claud"
click at [393, 39] on link at bounding box center [455, 42] width 258 height 22
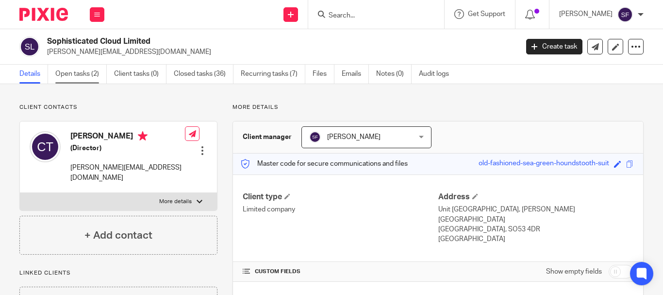
click at [73, 72] on link "Open tasks (2)" at bounding box center [80, 74] width 51 height 19
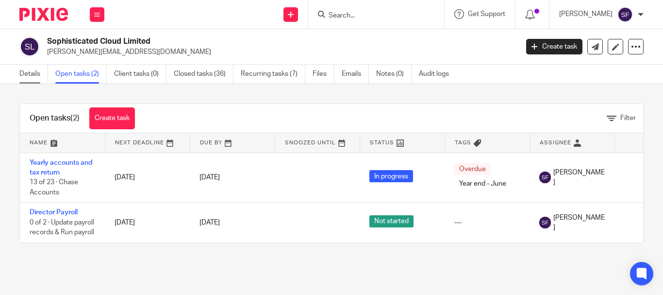
click at [32, 71] on link "Details" at bounding box center [33, 74] width 29 height 19
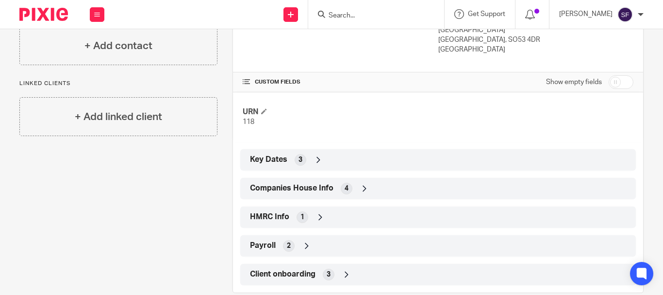
scroll to position [194, 0]
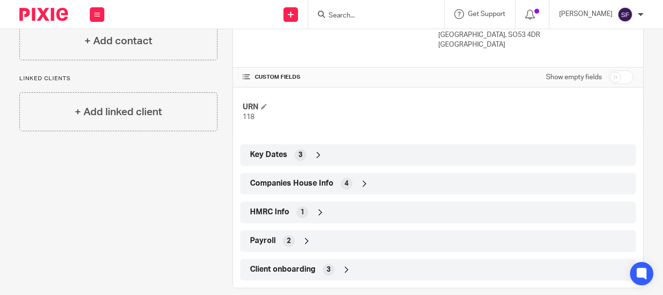
click at [315, 178] on span "Companies House Info" at bounding box center [291, 183] width 83 height 10
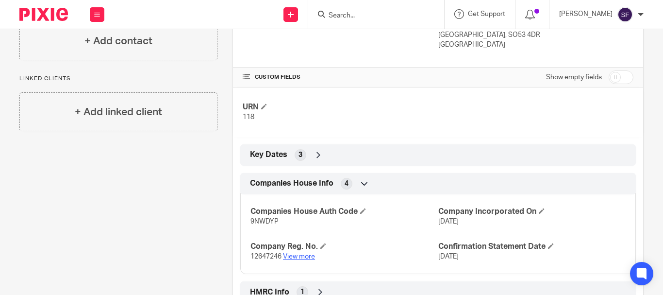
click at [299, 255] on link "View more" at bounding box center [299, 256] width 32 height 7
click at [297, 258] on link "View more" at bounding box center [299, 256] width 32 height 7
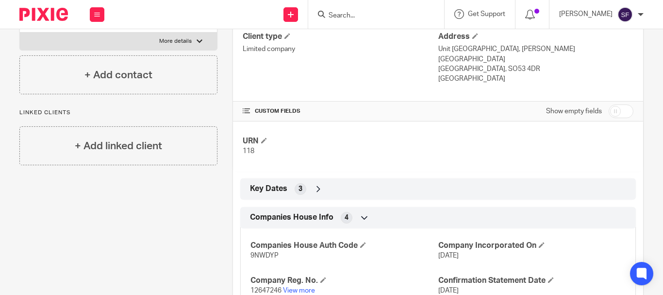
scroll to position [0, 0]
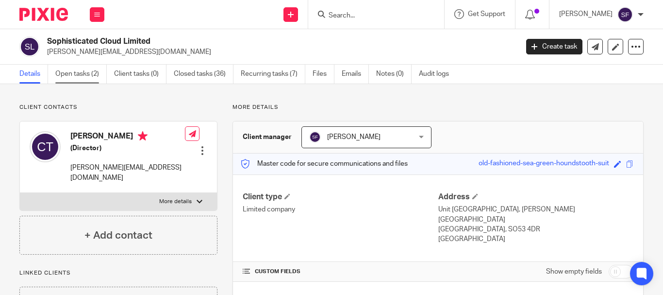
click at [75, 79] on link "Open tasks (2)" at bounding box center [80, 74] width 51 height 19
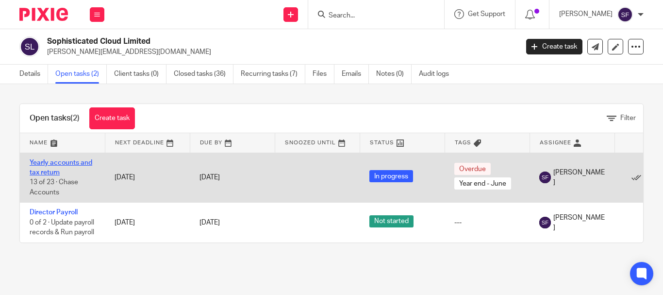
click at [50, 171] on link "Yearly accounts and tax return" at bounding box center [61, 167] width 63 height 17
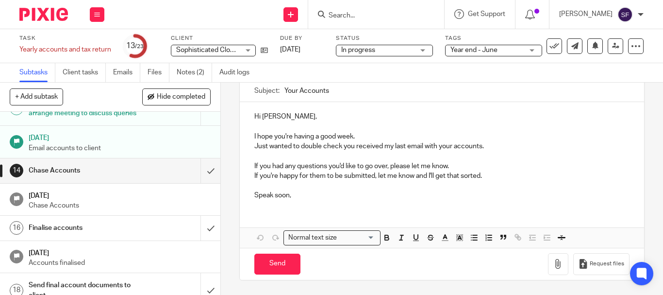
scroll to position [340, 0]
click at [197, 182] on input "submit" at bounding box center [110, 170] width 220 height 24
click at [199, 236] on input "submit" at bounding box center [110, 227] width 220 height 24
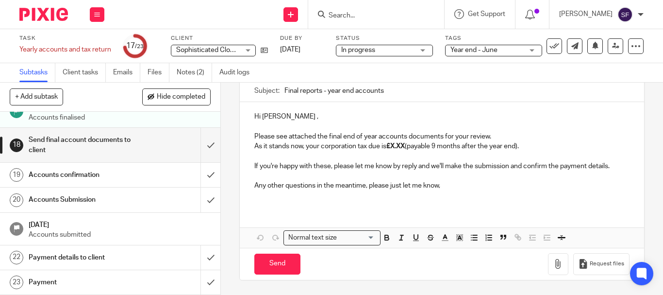
scroll to position [495, 0]
click at [200, 145] on input "submit" at bounding box center [110, 145] width 220 height 34
click at [201, 176] on input "submit" at bounding box center [110, 175] width 220 height 24
click at [201, 202] on input "submit" at bounding box center [110, 199] width 220 height 24
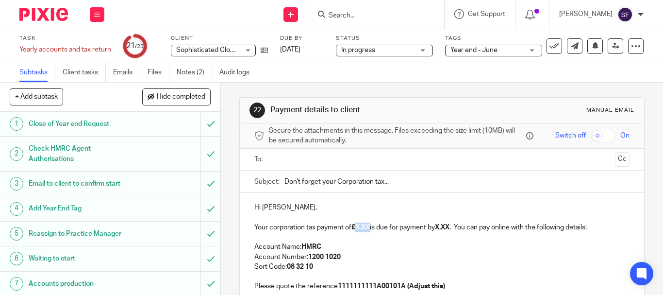
drag, startPoint x: 357, startPoint y: 229, endPoint x: 369, endPoint y: 229, distance: 12.1
click at [369, 229] on strong "£X.XX" at bounding box center [360, 227] width 18 height 7
drag, startPoint x: 355, startPoint y: 225, endPoint x: 381, endPoint y: 229, distance: 25.5
click at [381, 229] on p "Your corporation tax payment of £ 1,952.82 is due for payment by X.XX . You can…" at bounding box center [441, 227] width 375 height 10
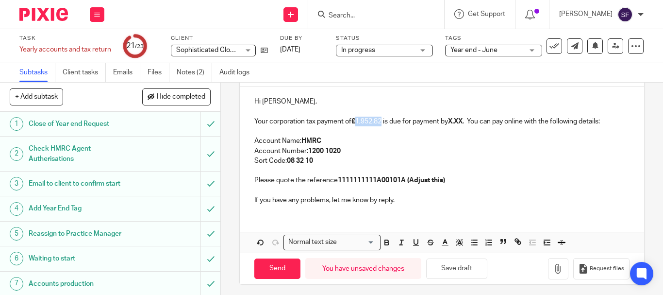
scroll to position [110, 0]
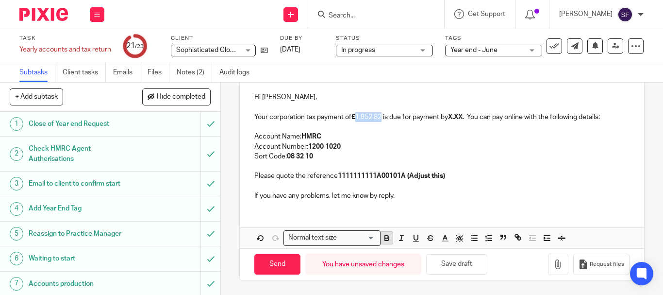
click at [385, 240] on icon "button" at bounding box center [387, 239] width 4 height 2
drag, startPoint x: 453, startPoint y: 117, endPoint x: 465, endPoint y: 120, distance: 12.5
click at [461, 120] on strong "X.XX" at bounding box center [454, 117] width 15 height 7
drag, startPoint x: 369, startPoint y: 185, endPoint x: 478, endPoint y: 188, distance: 108.3
click at [478, 181] on p "Please quote the reference 1111111111A00101A (Adjust this)" at bounding box center [441, 176] width 375 height 10
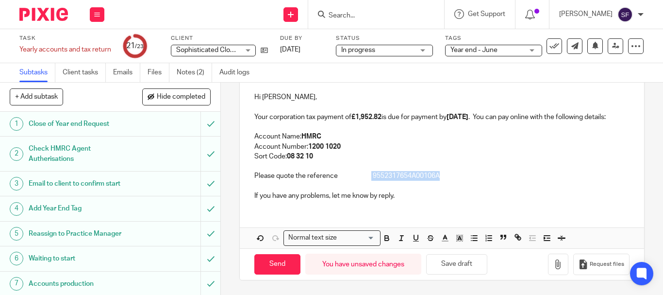
drag, startPoint x: 442, startPoint y: 188, endPoint x: 369, endPoint y: 189, distance: 73.3
click at [369, 181] on p "Please quote the reference 9552317654A00106A" at bounding box center [441, 176] width 375 height 10
click at [386, 244] on button "button" at bounding box center [387, 238] width 12 height 12
click at [503, 181] on p "Please quote the reference 9552317654A00106A" at bounding box center [441, 176] width 375 height 10
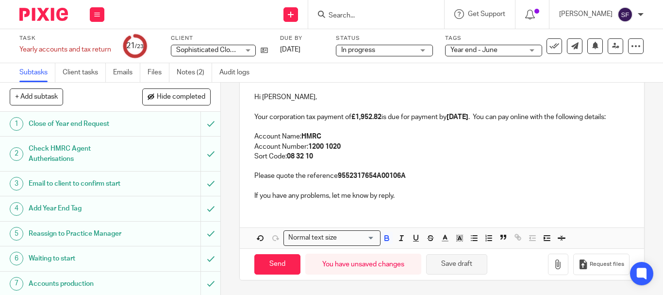
click at [462, 266] on button "Save draft" at bounding box center [456, 264] width 61 height 21
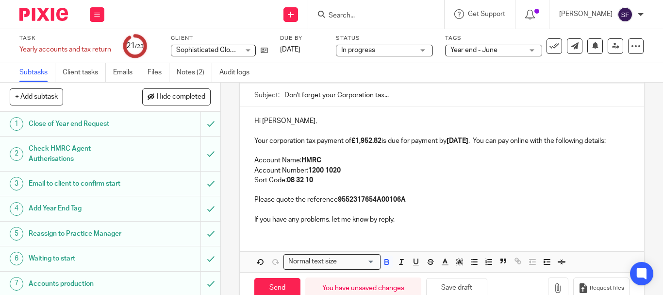
scroll to position [72, 0]
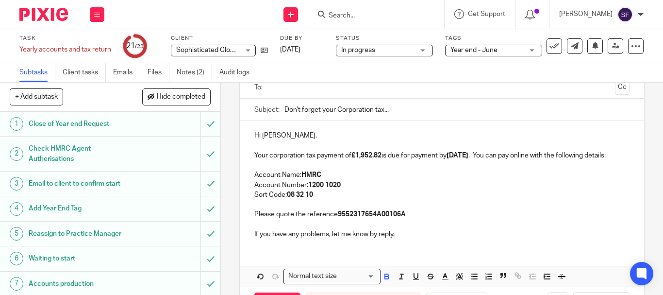
click at [304, 87] on input "text" at bounding box center [441, 87] width 338 height 11
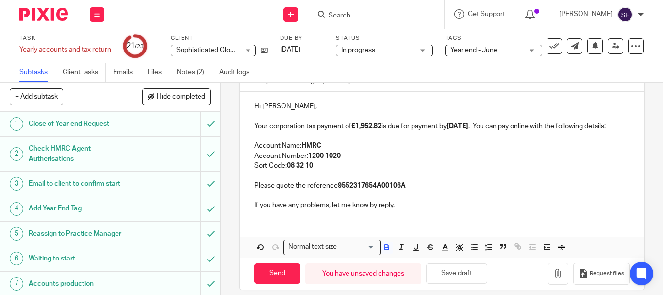
scroll to position [122, 0]
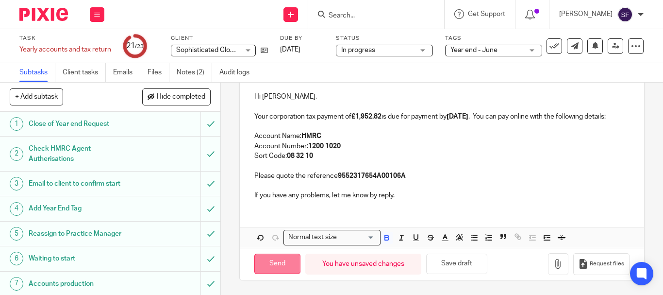
click at [272, 267] on input "Send" at bounding box center [277, 263] width 46 height 21
type input "Sent"
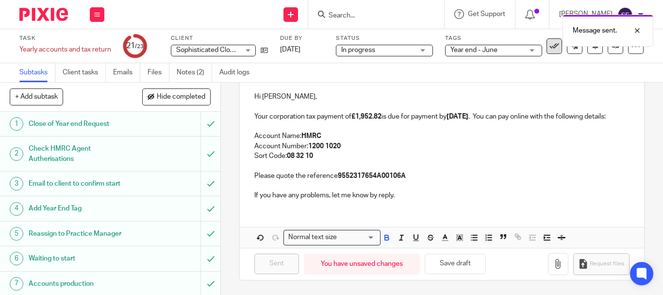
click at [552, 50] on button at bounding box center [555, 46] width 16 height 16
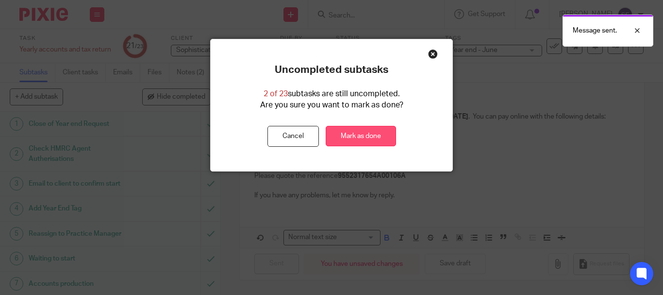
click at [366, 141] on link "Mark as done" at bounding box center [361, 136] width 70 height 21
